Goal: Information Seeking & Learning: Learn about a topic

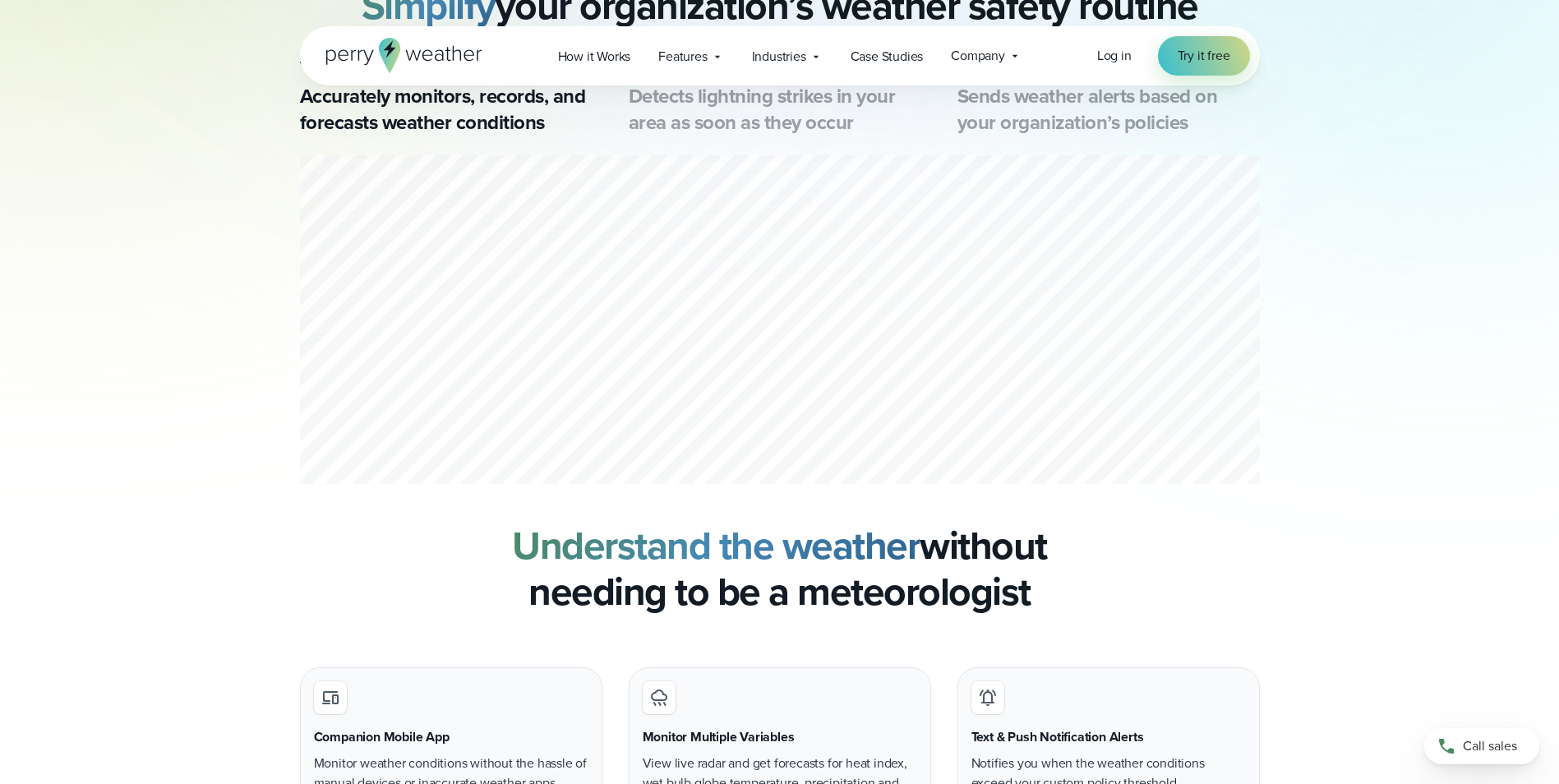
scroll to position [740, 0]
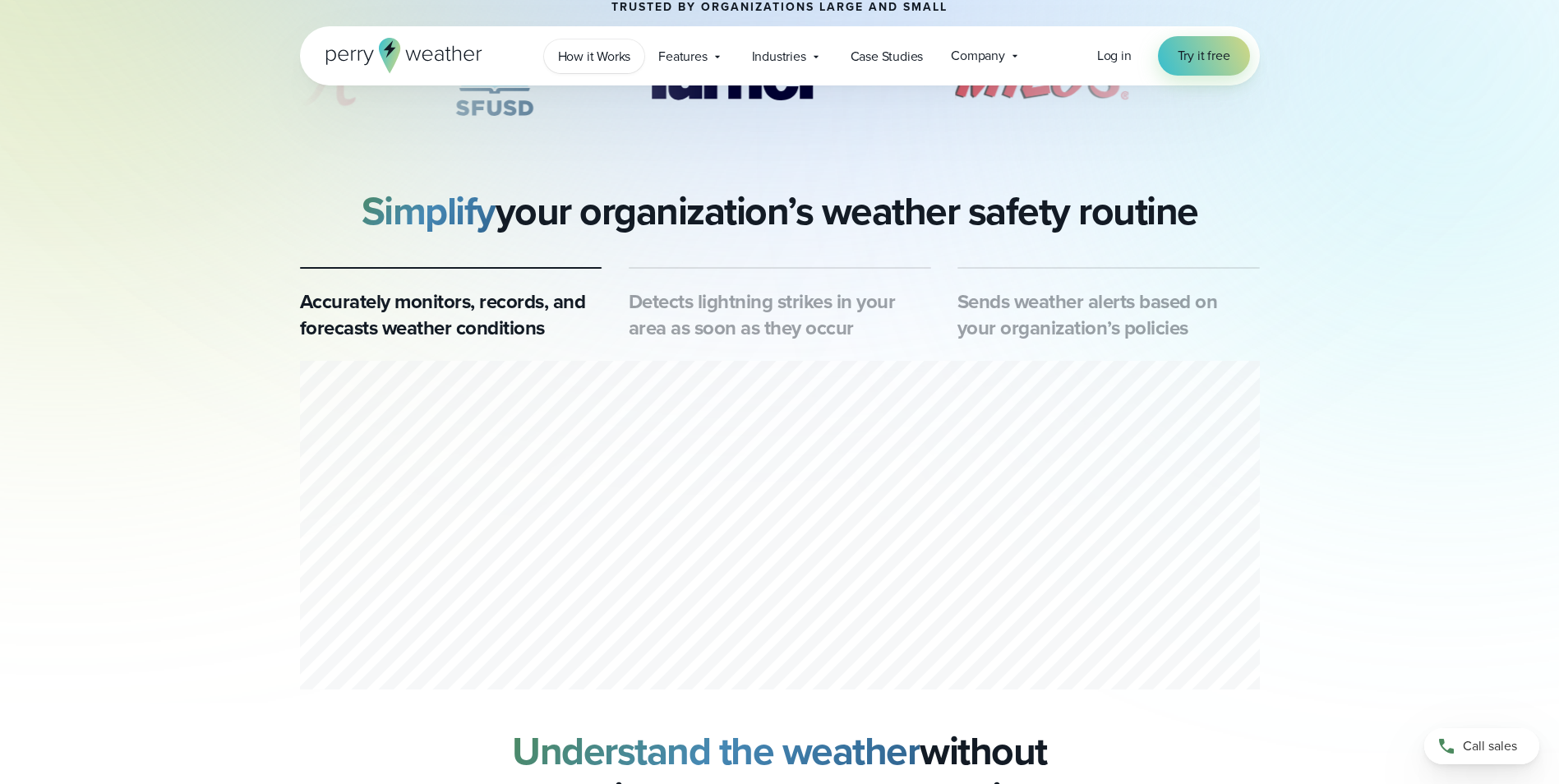
click at [581, 61] on span "How it Works" at bounding box center [594, 56] width 73 height 19
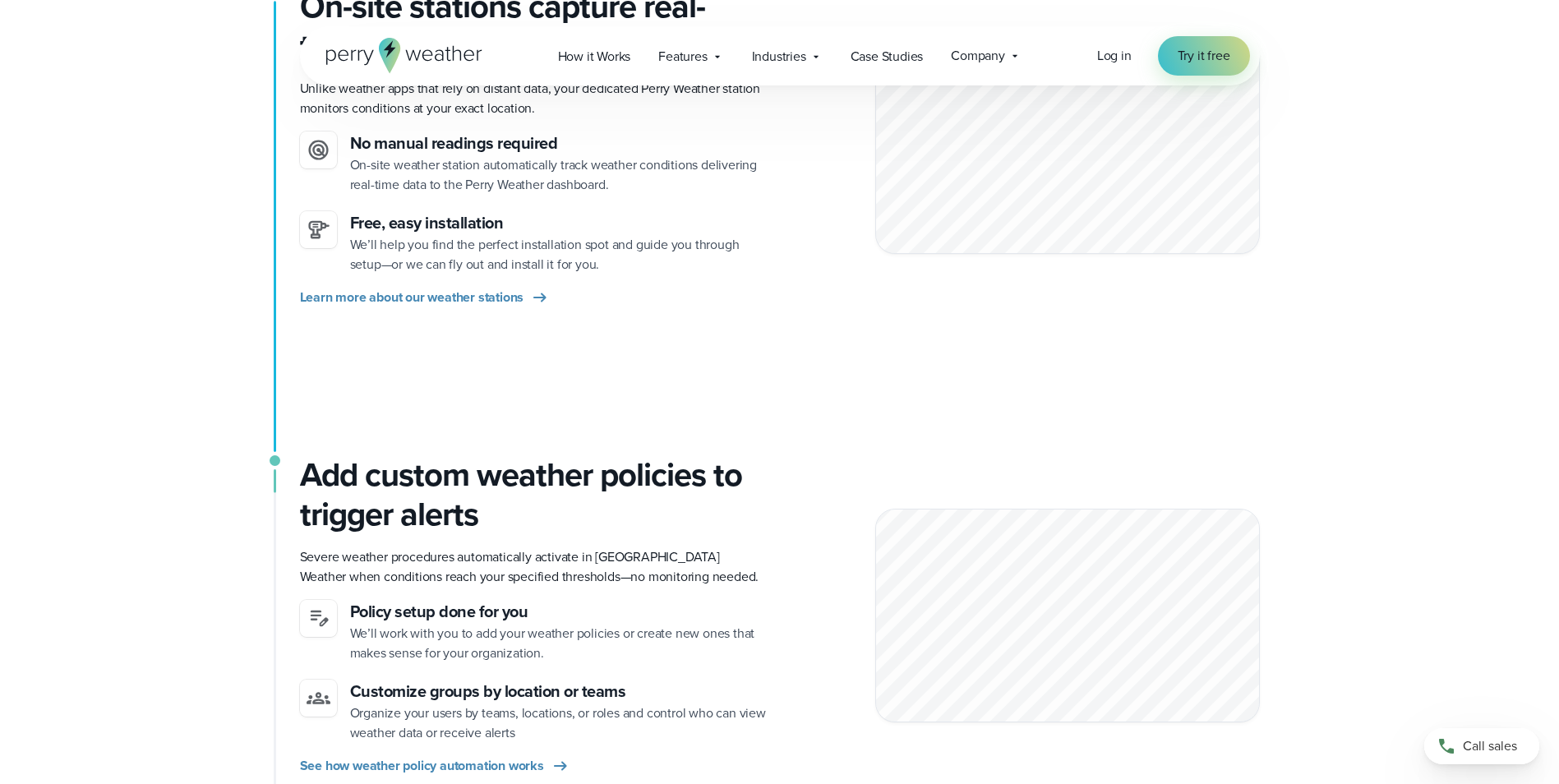
scroll to position [575, 0]
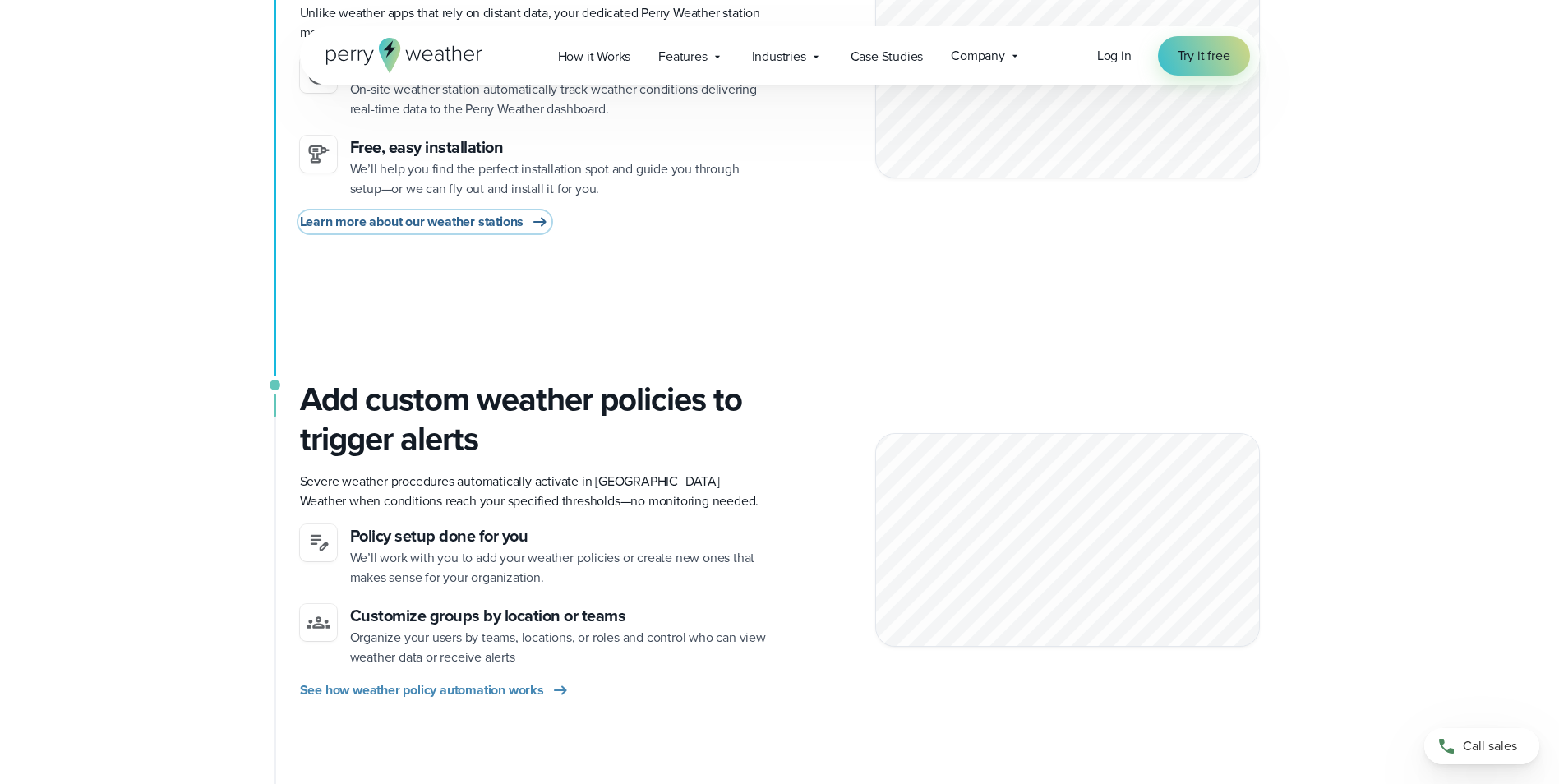
click at [501, 223] on span "Learn more about our weather stations" at bounding box center [412, 222] width 224 height 19
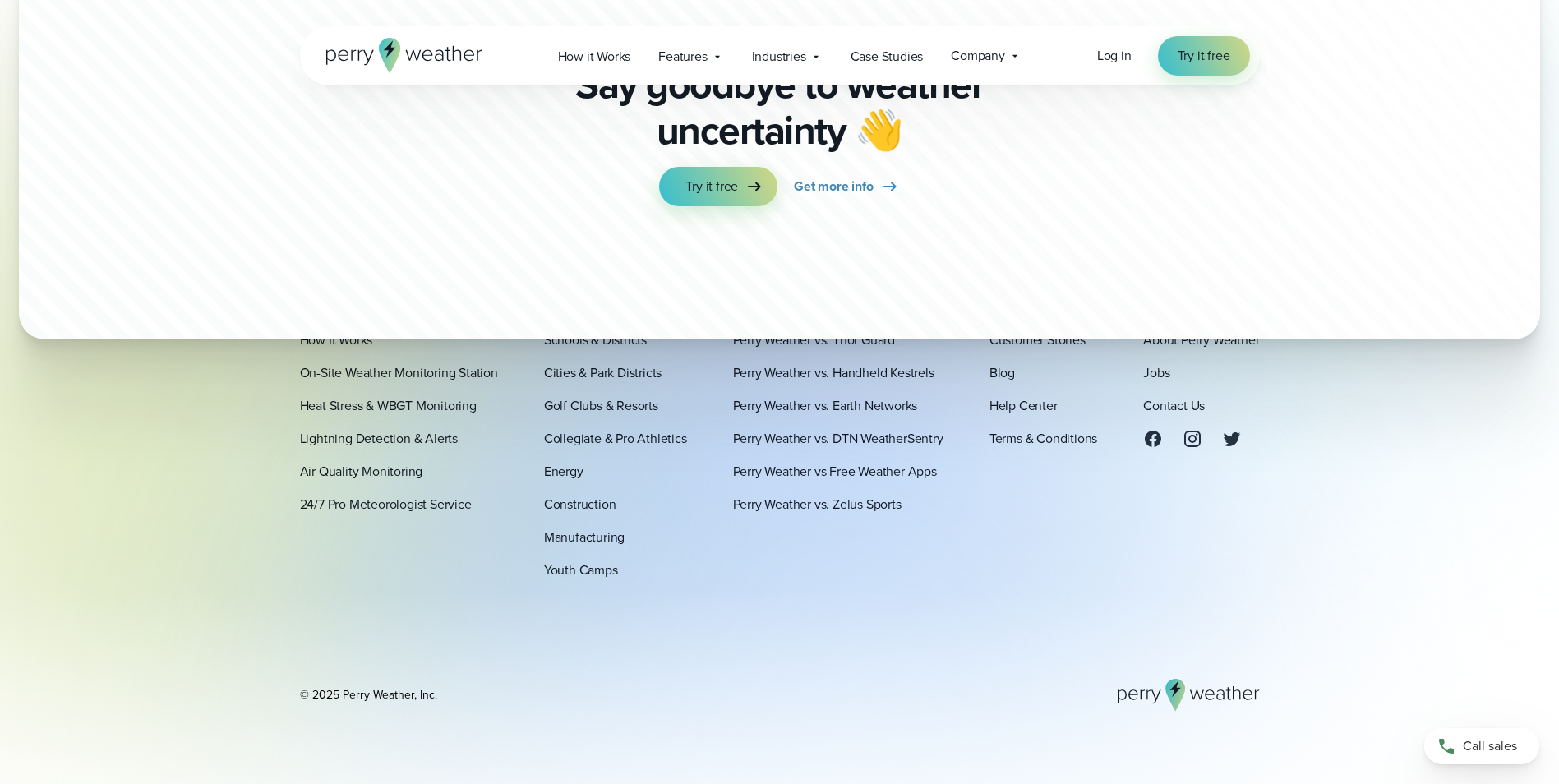
scroll to position [5084, 0]
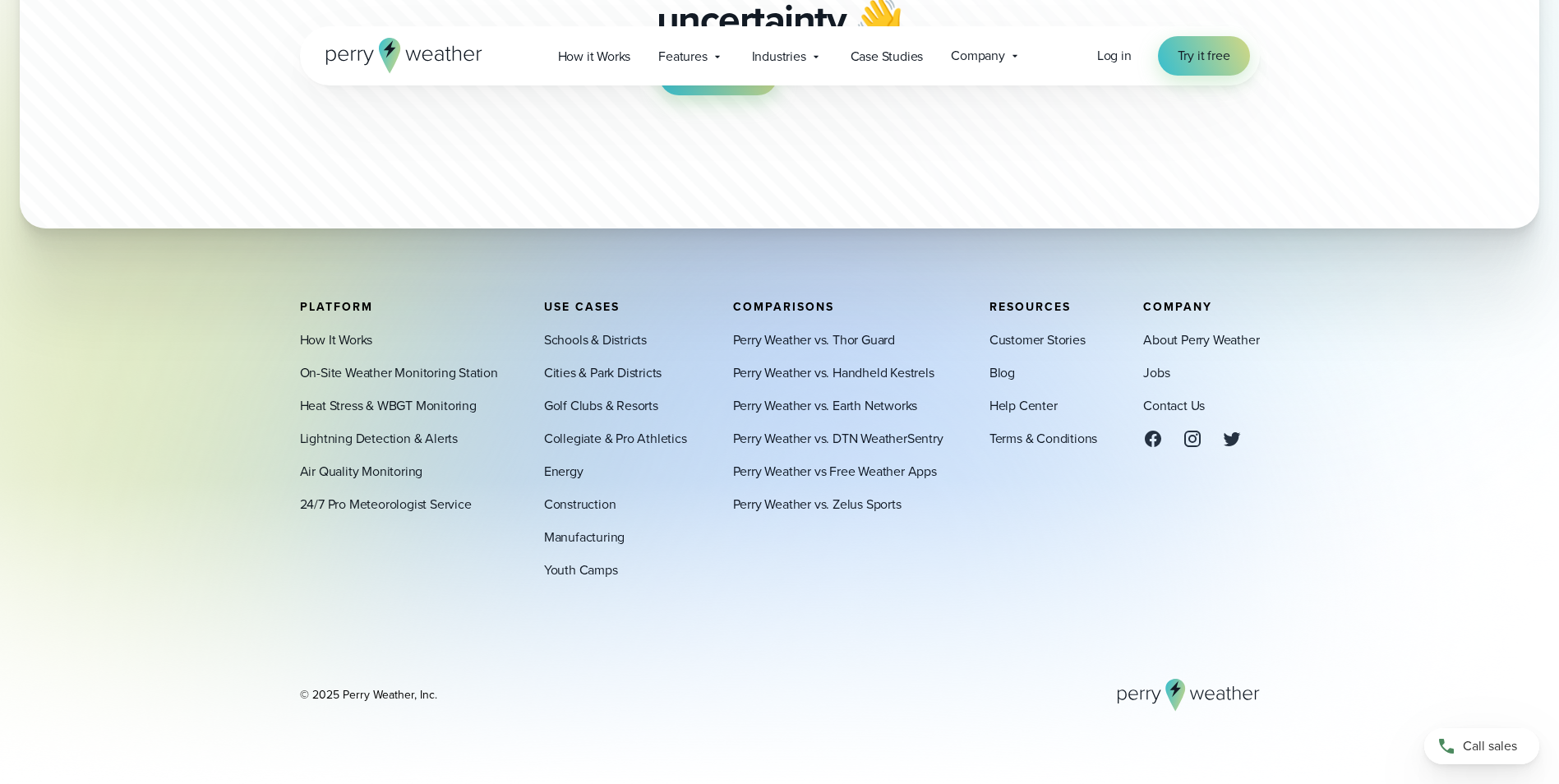
click at [435, 361] on div "How It Works On-Site Weather Monitoring Station Heat Stress & WBGT Monitoring L…" at bounding box center [399, 422] width 198 height 184
click at [435, 368] on link "On-Site Weather Monitoring Station" at bounding box center [399, 372] width 198 height 19
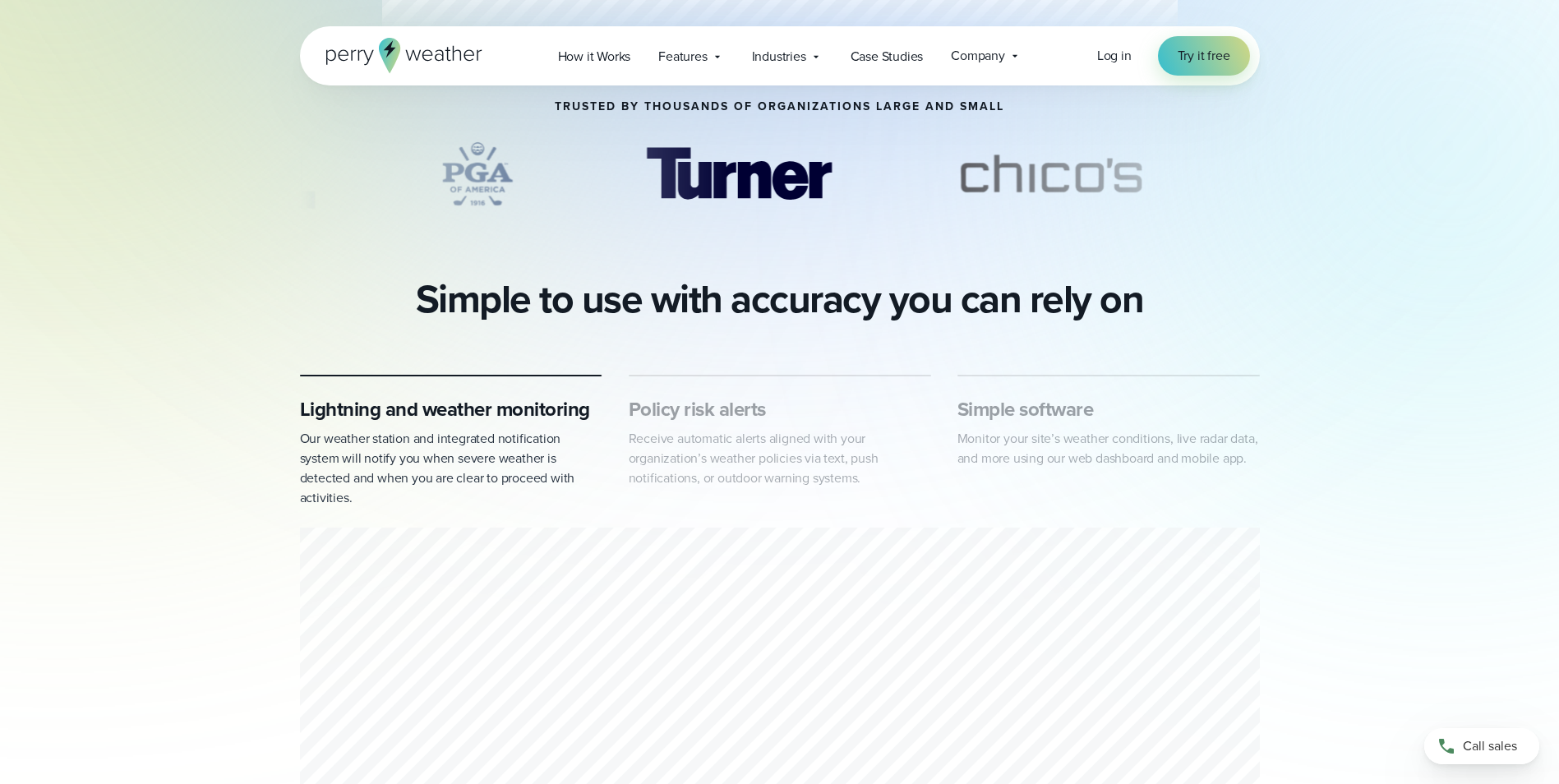
scroll to position [657, 0]
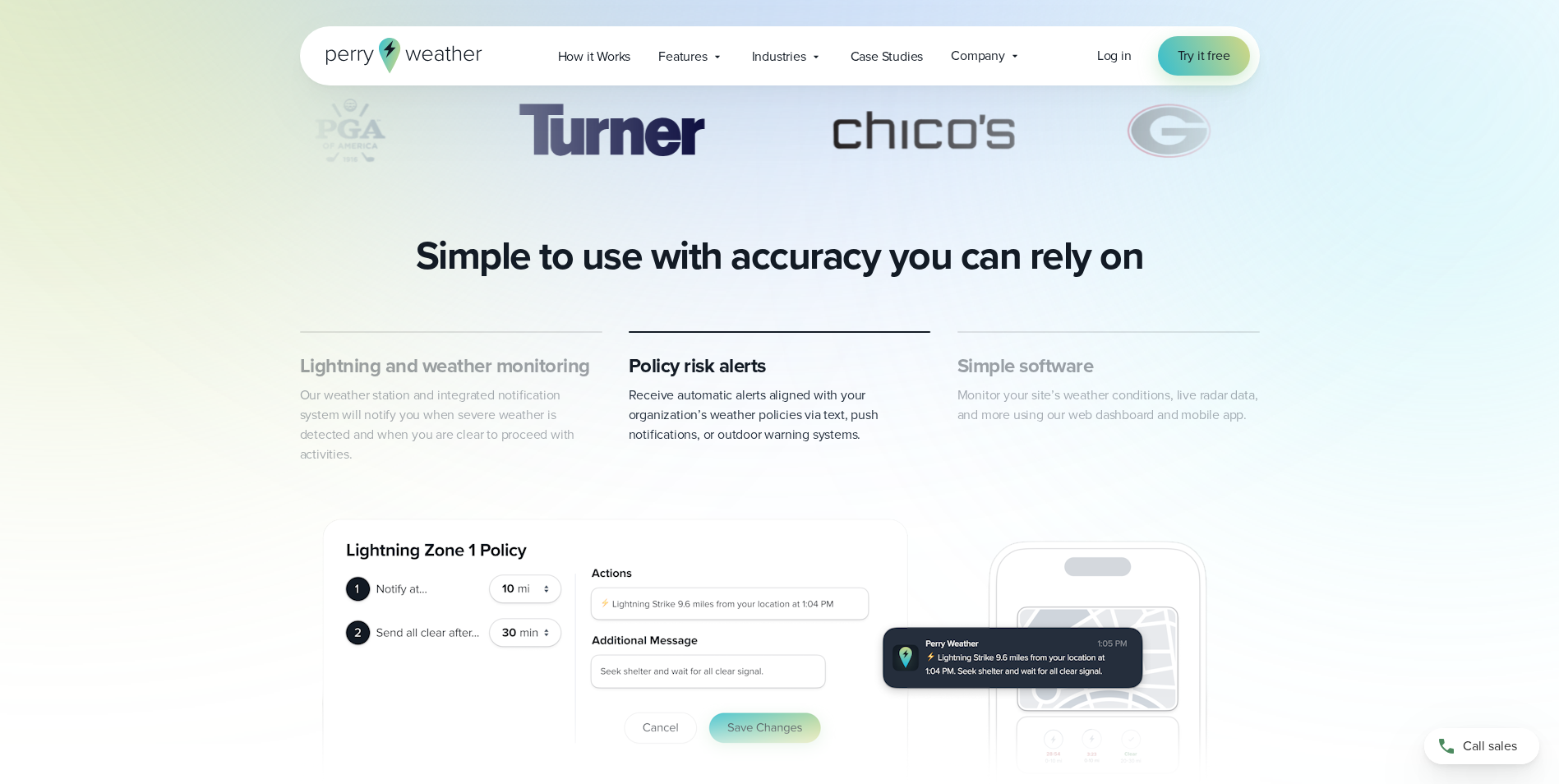
click at [1093, 392] on p "Monitor your site’s weather conditions, live radar data, and more using our web…" at bounding box center [1107, 404] width 302 height 40
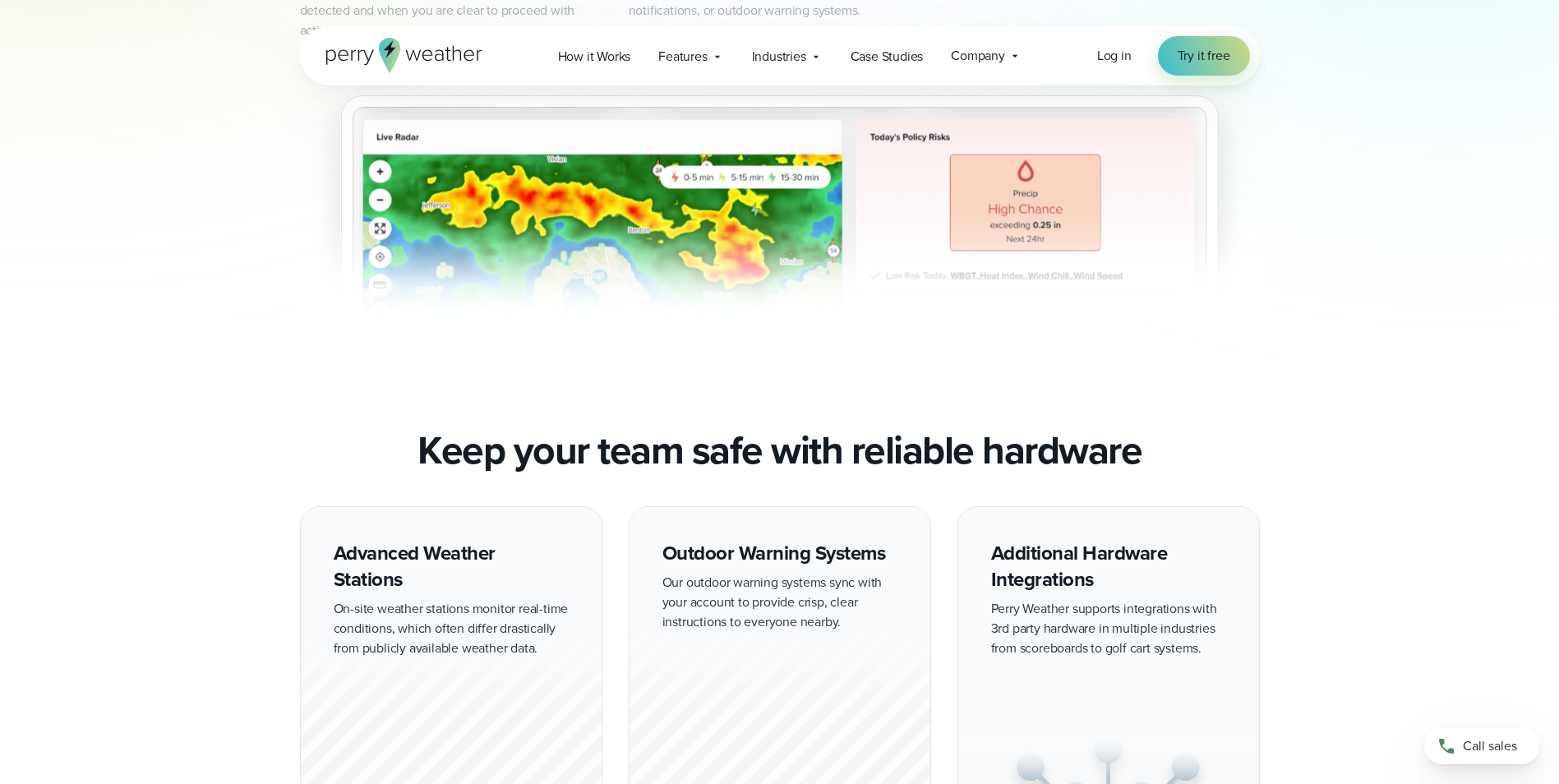
scroll to position [904, 0]
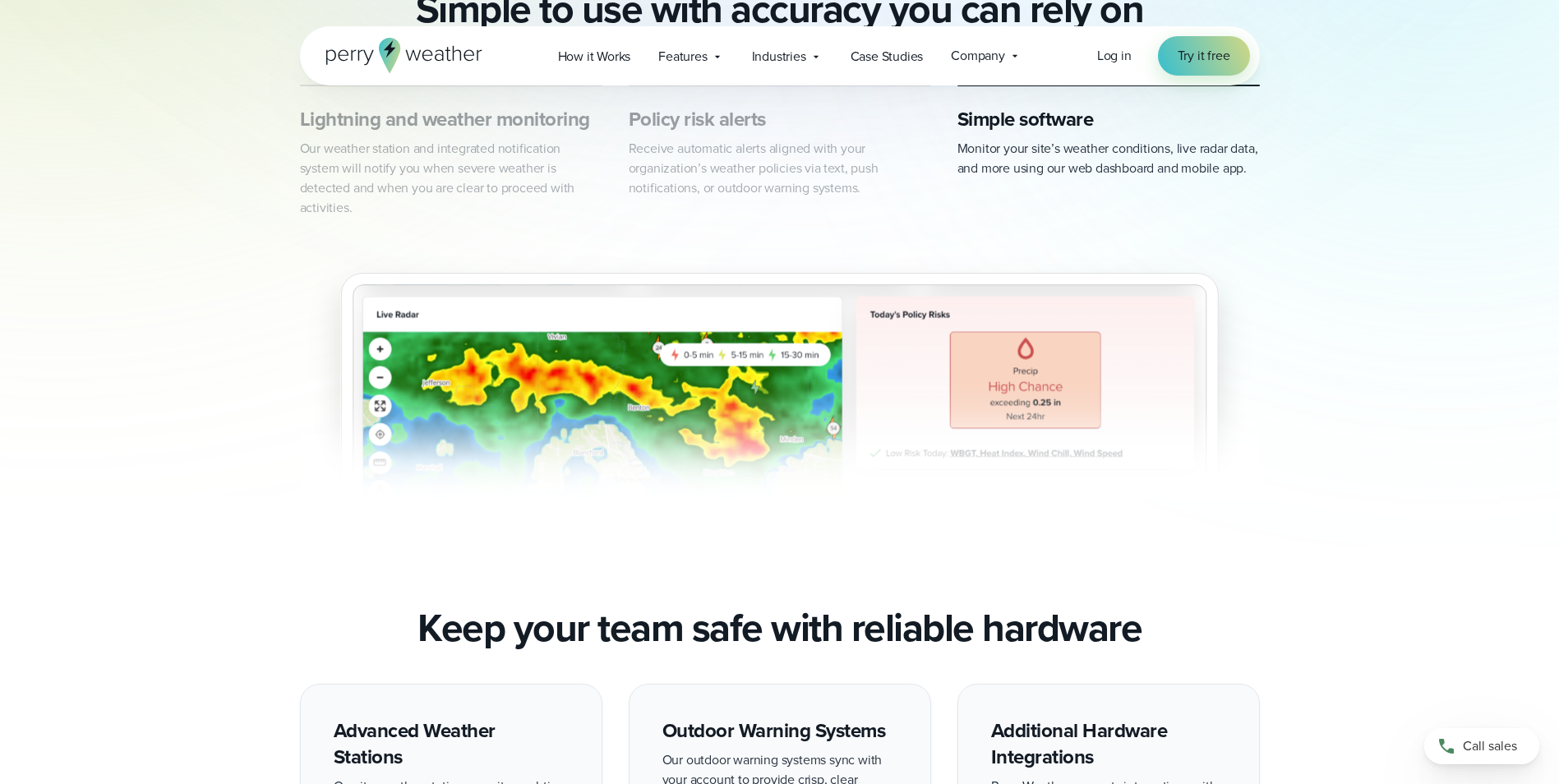
click at [1033, 313] on img "3 of 3" at bounding box center [780, 368] width 960 height 262
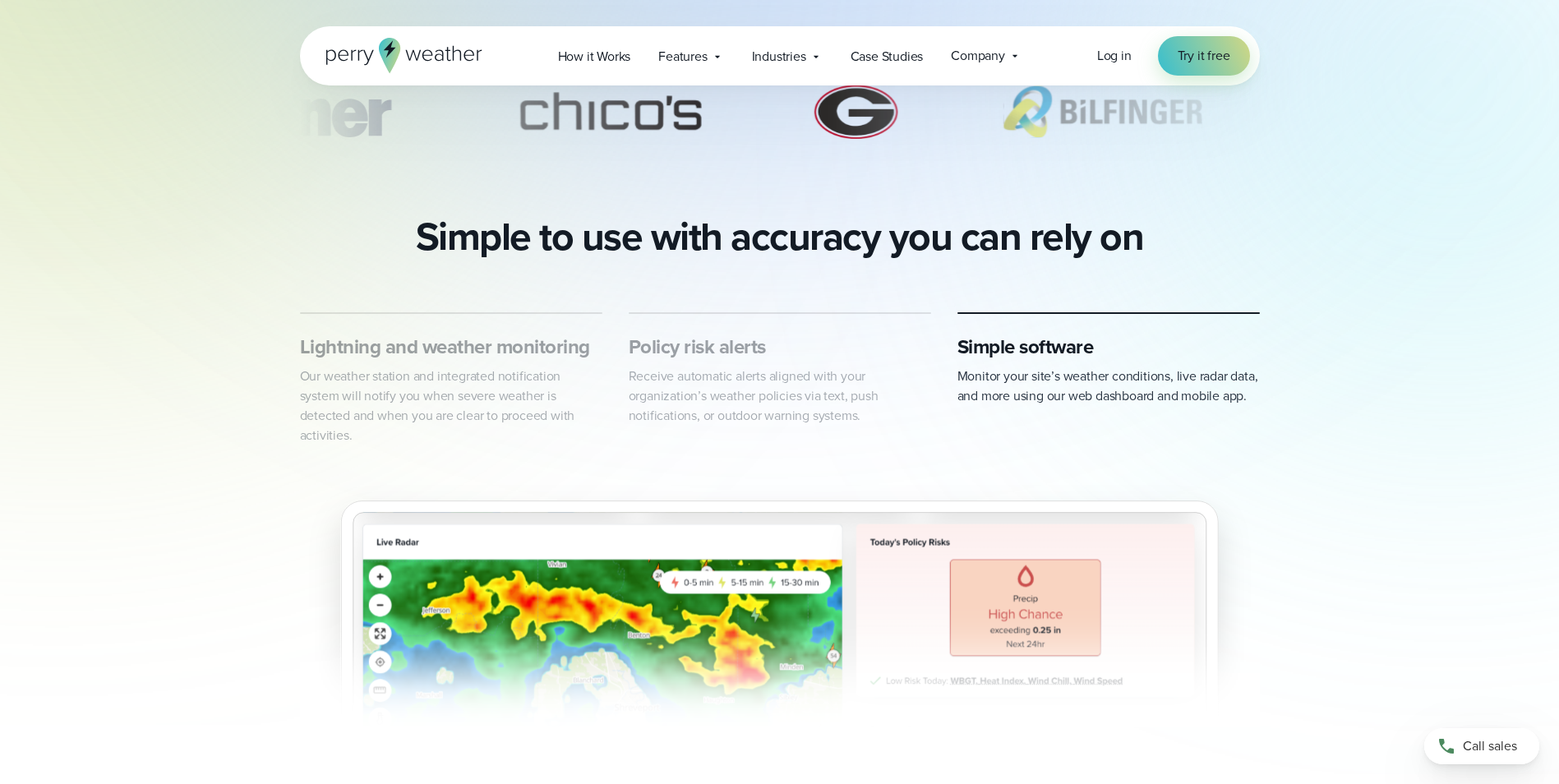
scroll to position [575, 0]
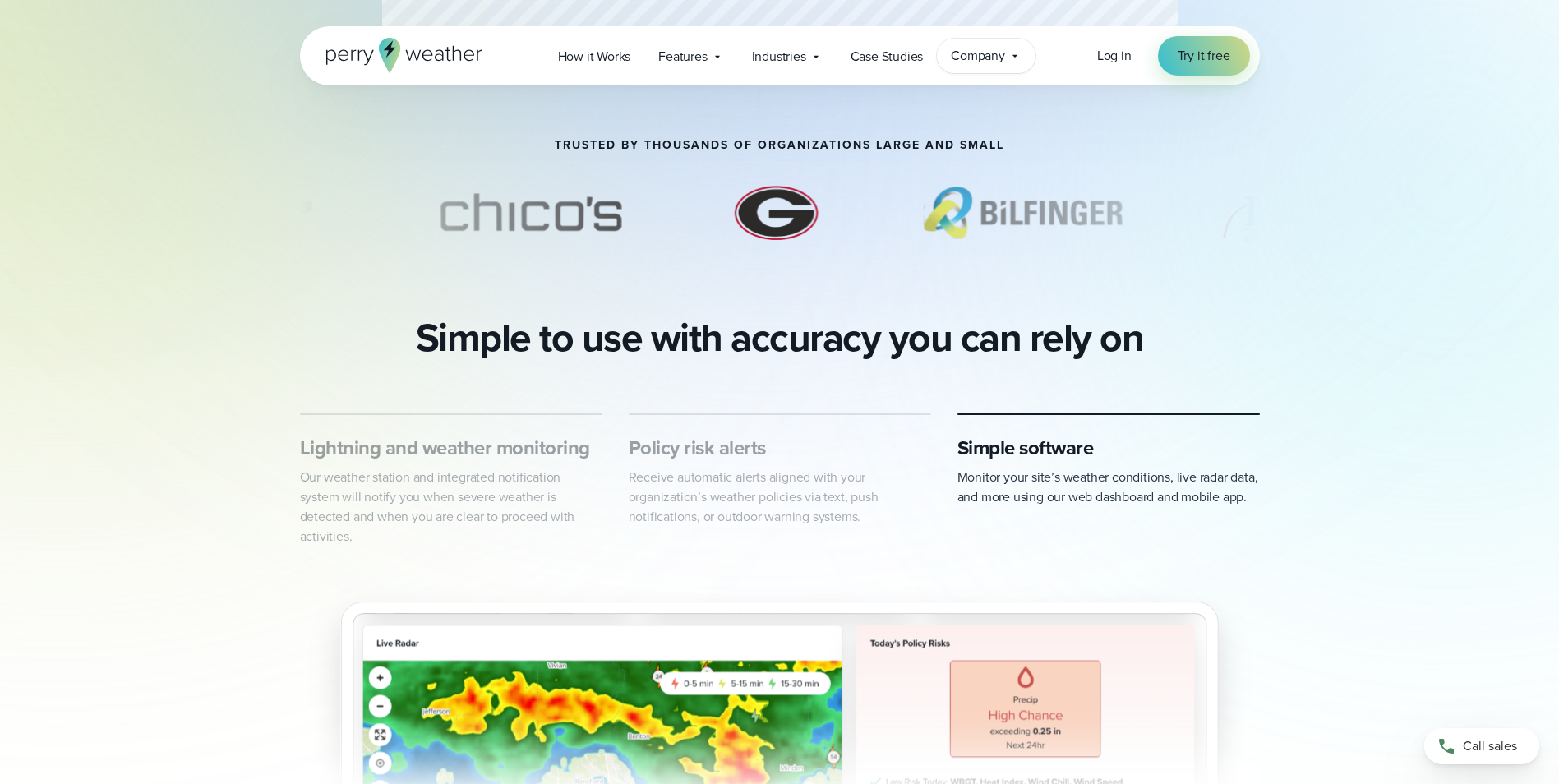
click at [1010, 55] on icon at bounding box center [1015, 55] width 13 height 13
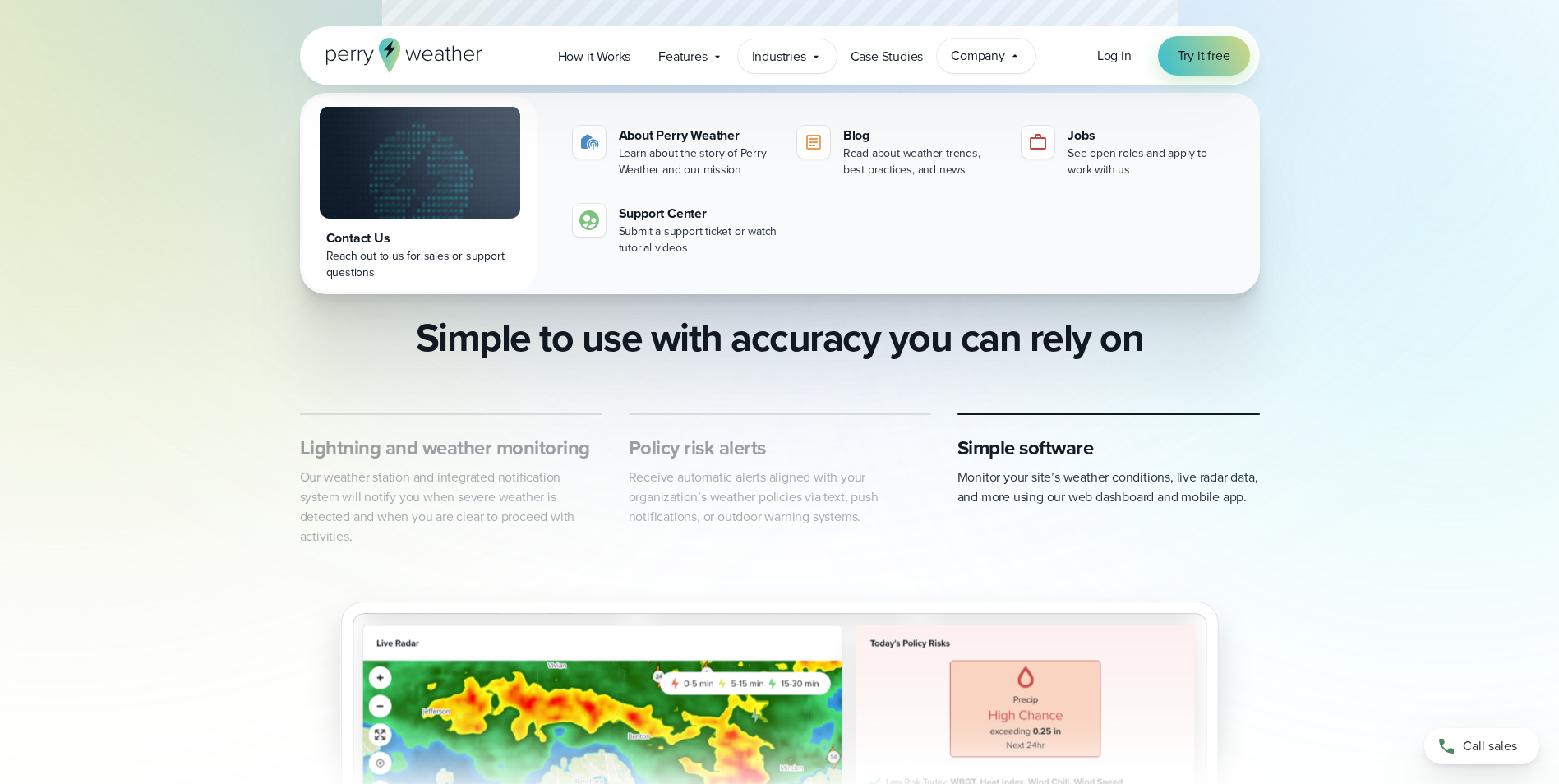
click at [824, 63] on div "Industries Featured Case Study How PGA of America is Prioritizing Golfer Safety…" at bounding box center [787, 56] width 99 height 33
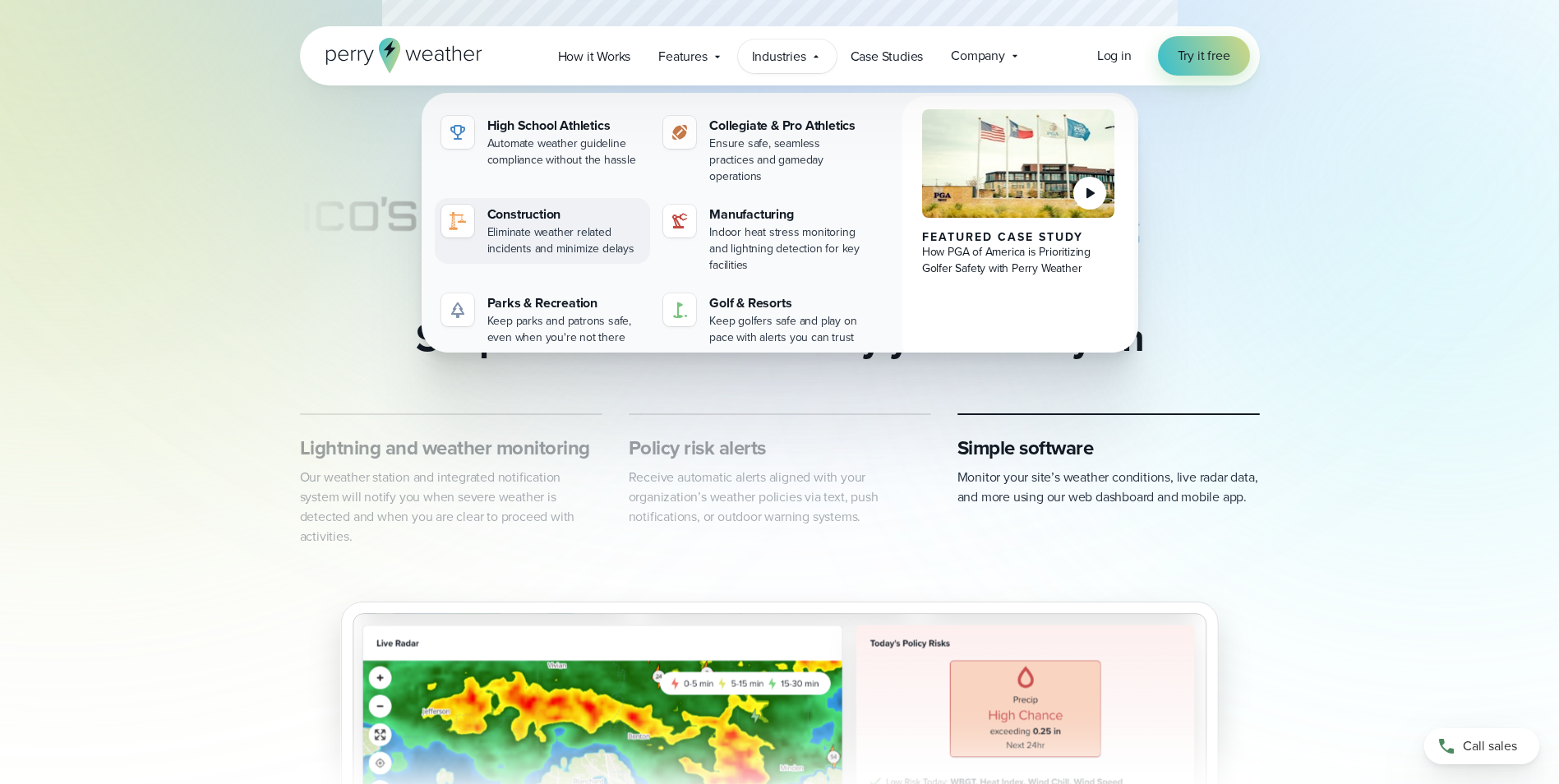
click at [542, 224] on div "Eliminate weather related incidents and minimize delays" at bounding box center [566, 241] width 157 height 33
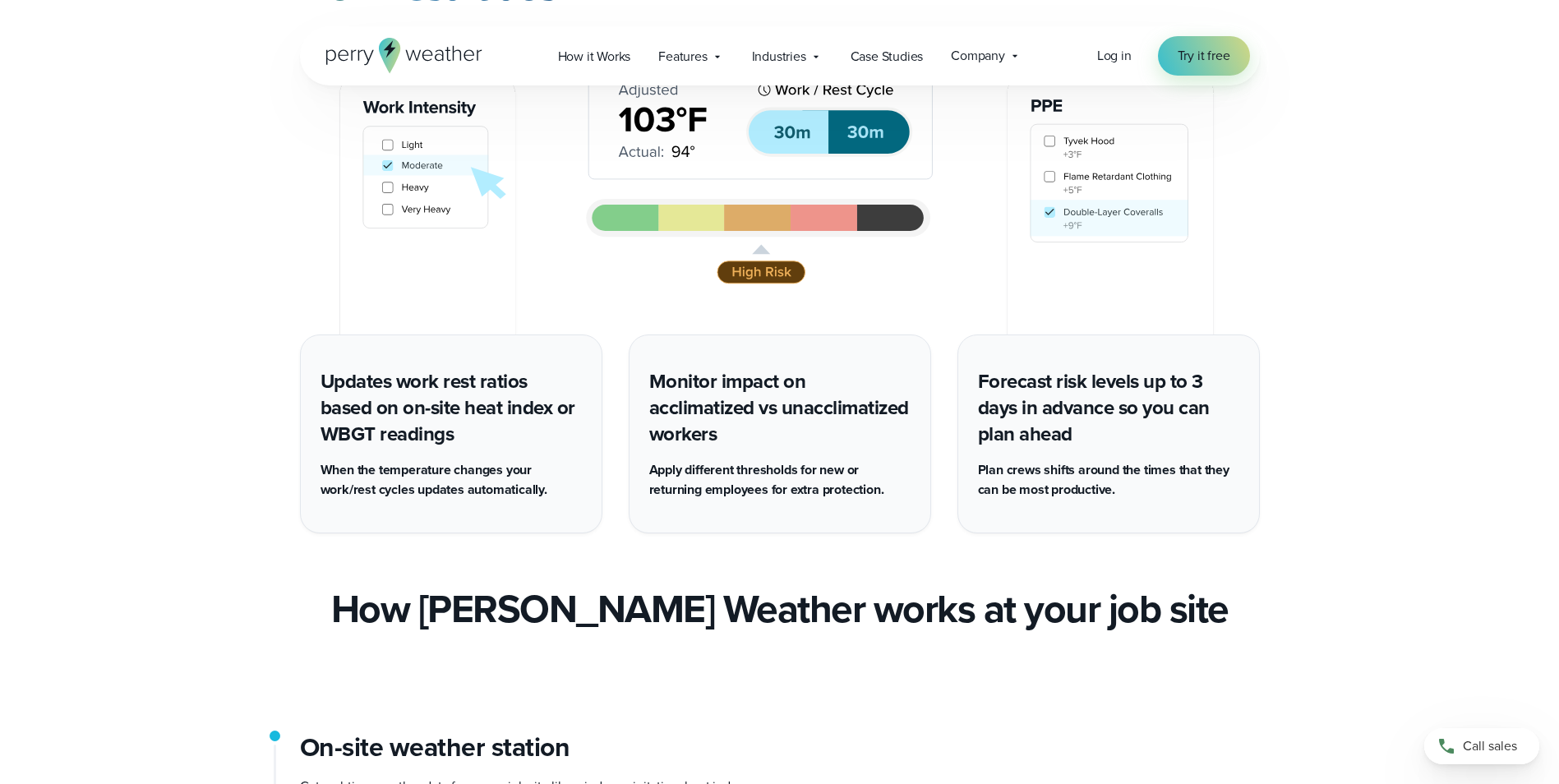
scroll to position [2629, 0]
